Goal: Check status: Check status

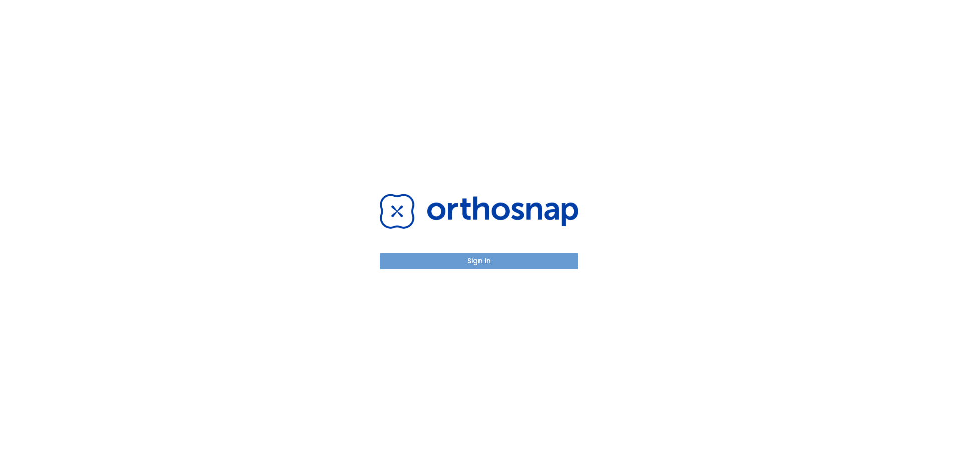
click at [515, 260] on button "Sign in" at bounding box center [479, 261] width 198 height 17
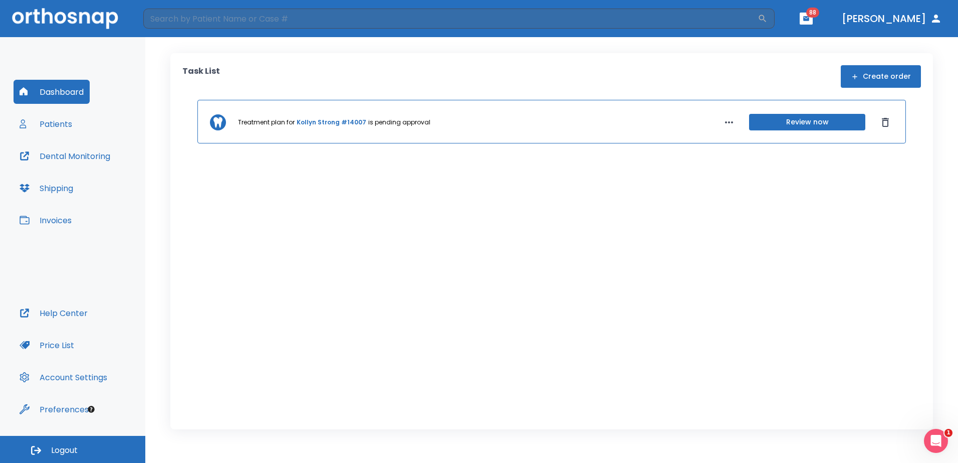
click at [796, 124] on button "Review now" at bounding box center [807, 122] width 116 height 17
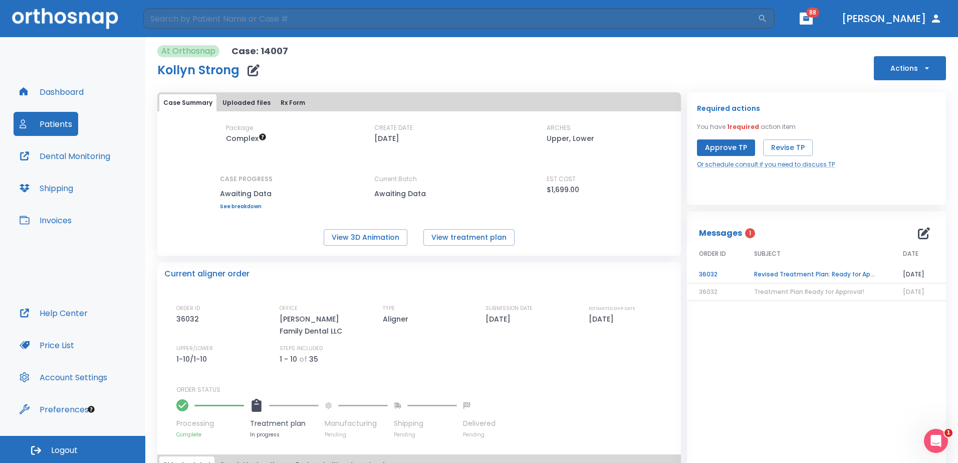
click at [57, 124] on button "Patients" at bounding box center [46, 124] width 65 height 24
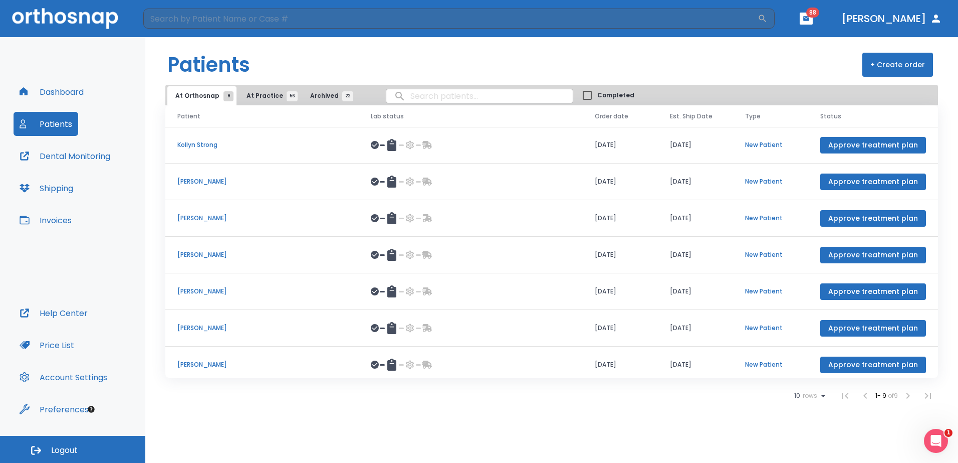
click at [432, 99] on input "search" at bounding box center [479, 96] width 186 height 20
type input "ariel"
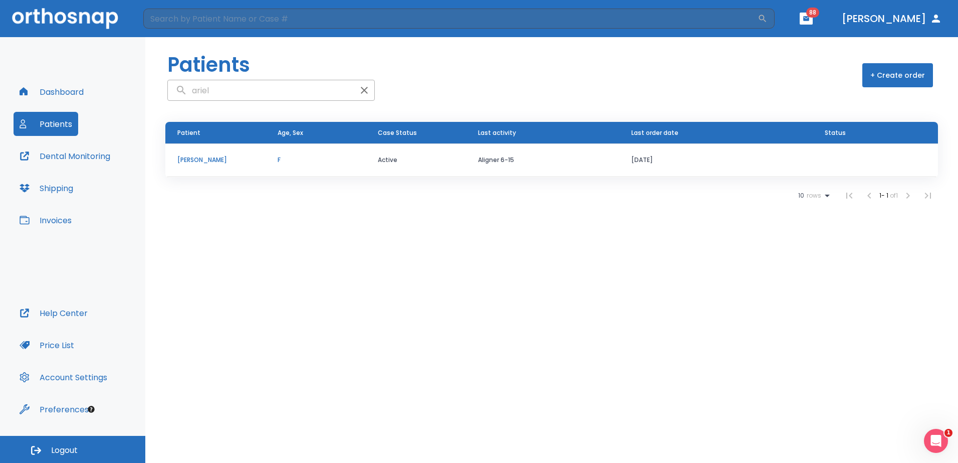
click at [206, 163] on p "Ariele Minnis" at bounding box center [215, 159] width 76 height 9
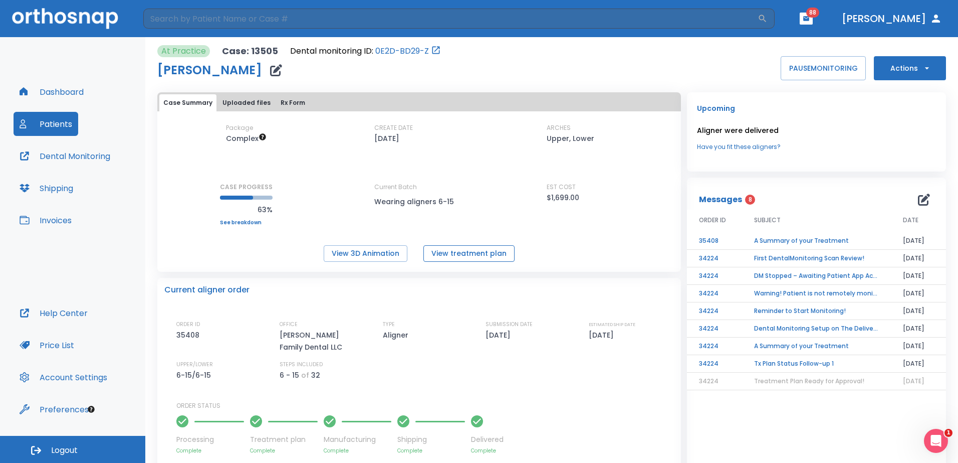
click at [454, 256] on button "View treatment plan" at bounding box center [469, 253] width 91 height 17
click at [71, 159] on button "Dental Monitoring" at bounding box center [65, 156] width 103 height 24
